Goal: Task Accomplishment & Management: Complete application form

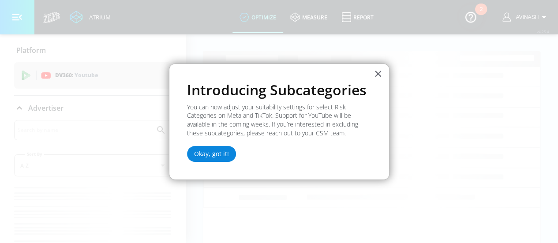
click at [211, 152] on button "Okay, got it!" at bounding box center [211, 154] width 49 height 16
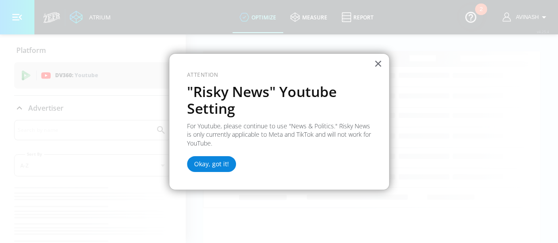
click at [215, 163] on button "Okay, got it!" at bounding box center [211, 164] width 49 height 16
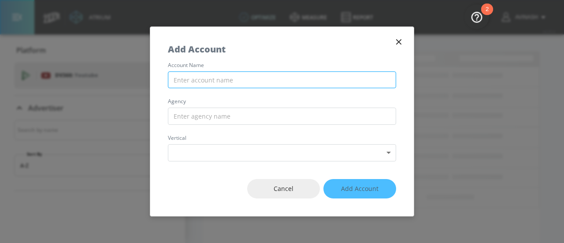
click at [237, 82] on input "text" at bounding box center [282, 79] width 228 height 17
click at [240, 97] on div "account name agency vertical Select Vertical ​" at bounding box center [282, 112] width 264 height 99
click at [237, 82] on input "text" at bounding box center [282, 79] width 228 height 17
paste input "Advertiser AMEA_India_5Star_GroupM"
click at [204, 82] on input "Advertiser AMEA_India_5Star_GroupM" at bounding box center [282, 79] width 228 height 17
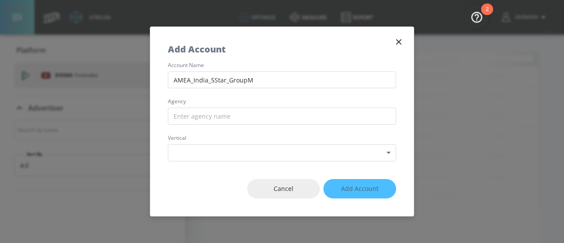
type input "AMEA_India_5Star_GroupM"
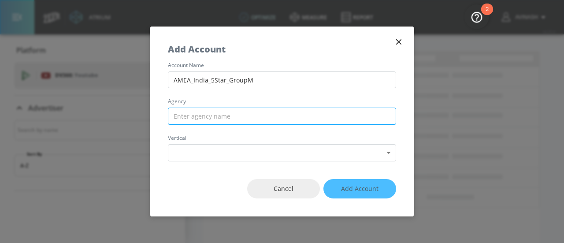
click at [220, 115] on input "text" at bounding box center [282, 116] width 228 height 17
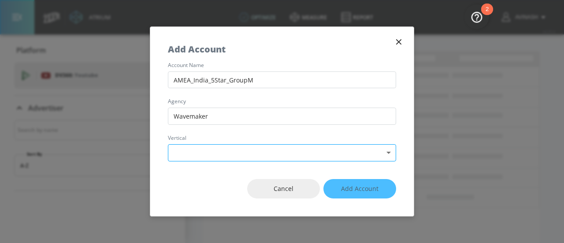
type input "Wavemaker"
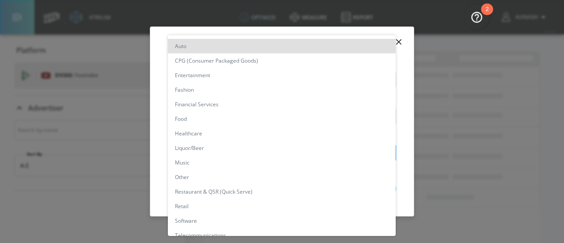
click at [362, 153] on body "Atrium optimize measure Report optimize measure Report v 4.25.4 avinash Platfor…" at bounding box center [282, 128] width 564 height 257
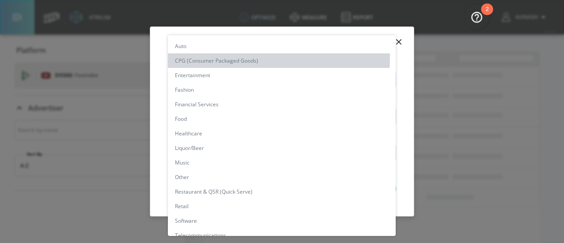
click at [213, 57] on li "CPG (Consumer Packaged Goods)" at bounding box center [282, 60] width 228 height 15
type input "[object Object]"
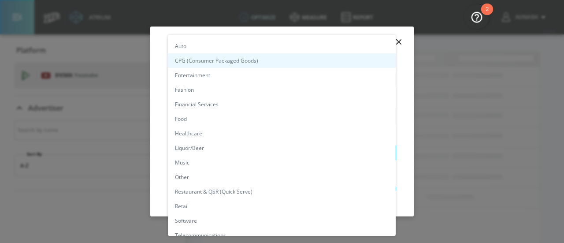
click at [387, 150] on body "Atrium optimize measure Report optimize measure Report v 4.25.4 avinash Platfor…" at bounding box center [282, 128] width 564 height 257
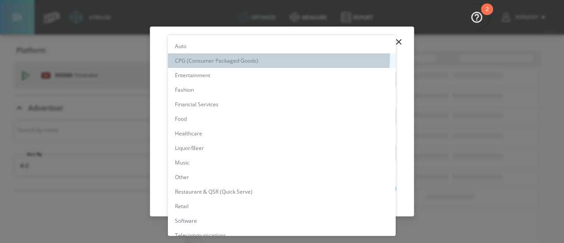
click at [225, 56] on li "CPG (Consumer Packaged Goods)" at bounding box center [282, 60] width 228 height 15
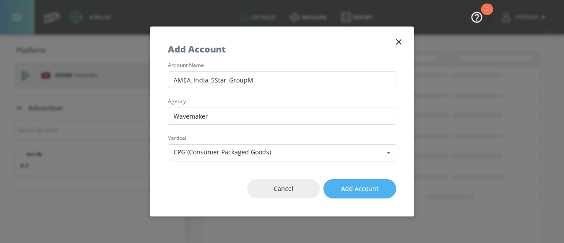
click at [365, 186] on span "Add Account" at bounding box center [359, 188] width 37 height 11
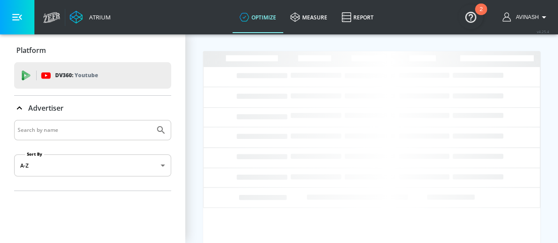
click at [80, 128] on input "Search by name" at bounding box center [85, 129] width 134 height 11
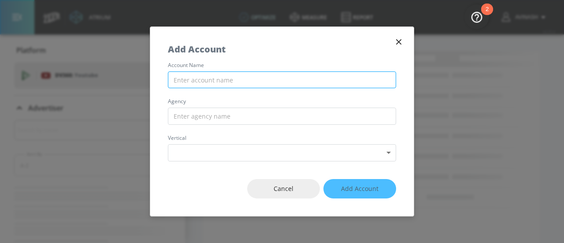
click at [228, 85] on input "text" at bounding box center [282, 79] width 228 height 17
type input "5"
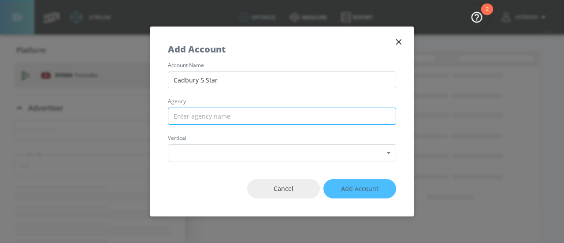
type input "Cadbury 5 Star"
click at [227, 115] on input "text" at bounding box center [282, 116] width 228 height 17
type input "W"
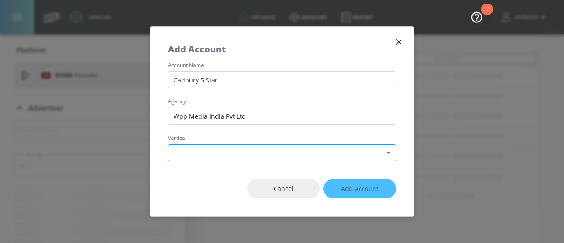
type input "Wpp Media India Pvt Ltd"
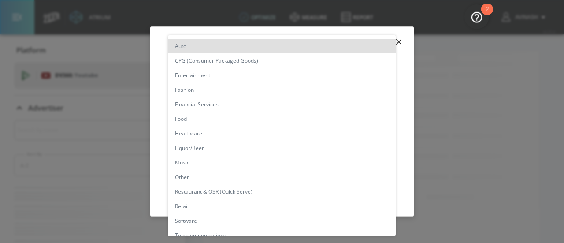
click at [385, 148] on body "Atrium optimize measure Report optimize measure Report v 4.25.4 avinash Platfor…" at bounding box center [282, 128] width 564 height 257
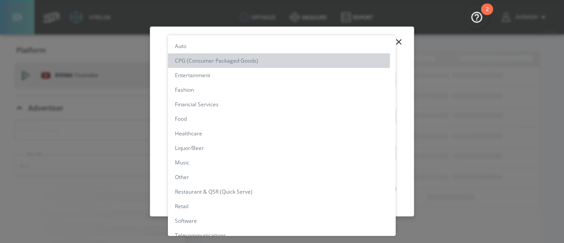
click at [193, 58] on li "CPG (Consumer Packaged Goods)" at bounding box center [282, 60] width 228 height 15
type input "[object Object]"
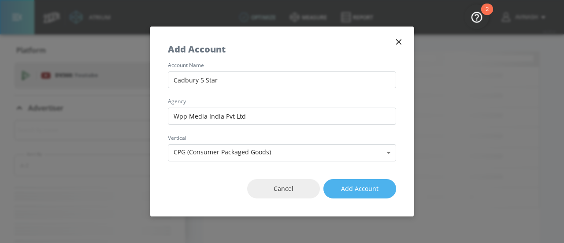
click at [367, 185] on span "Add Account" at bounding box center [359, 188] width 37 height 11
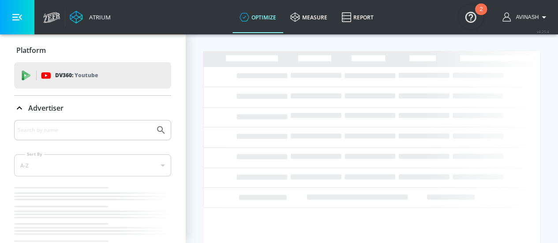
click at [483, 6] on div "2" at bounding box center [481, 9] width 12 height 11
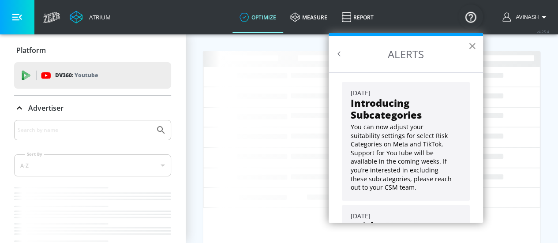
click at [475, 47] on button "×" at bounding box center [472, 46] width 8 height 14
